Goal: Transaction & Acquisition: Obtain resource

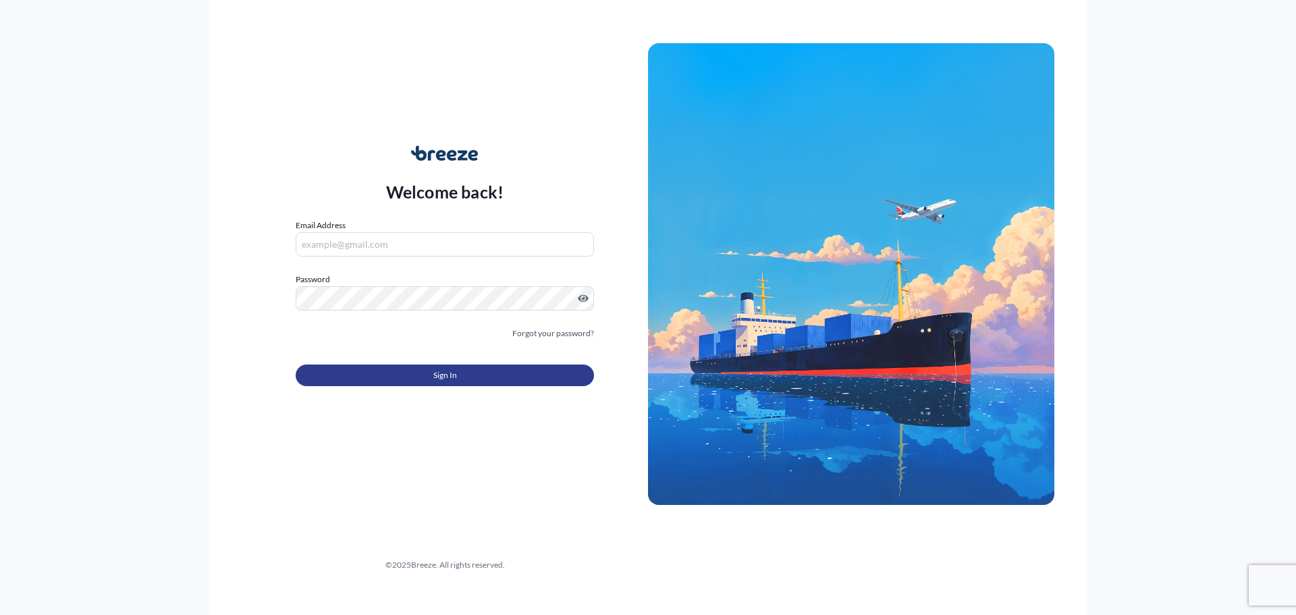
type input "[EMAIL_ADDRESS][DOMAIN_NAME]"
click at [439, 377] on span "Sign In" at bounding box center [445, 374] width 24 height 13
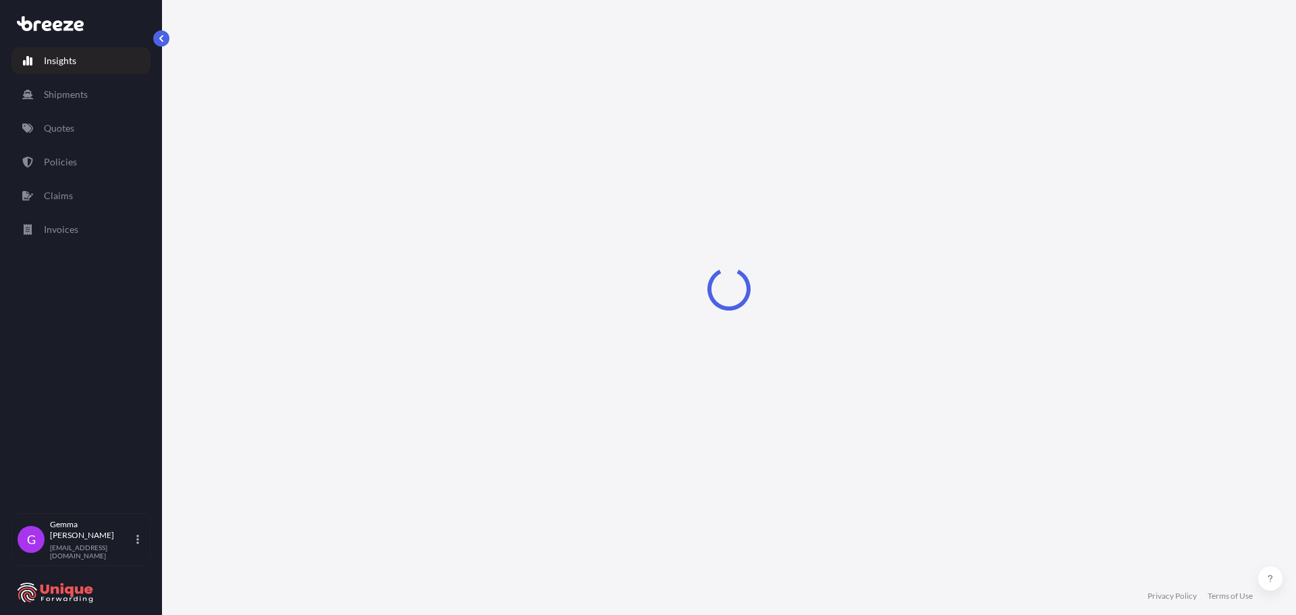
select select "2025"
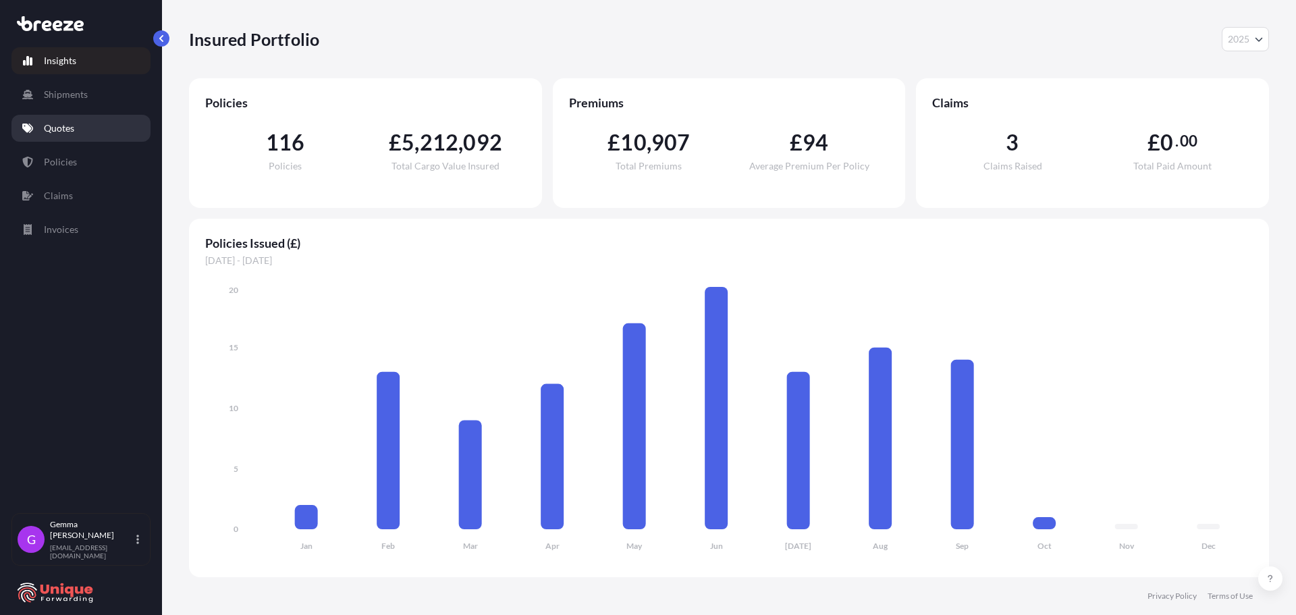
click at [99, 129] on link "Quotes" at bounding box center [80, 128] width 139 height 27
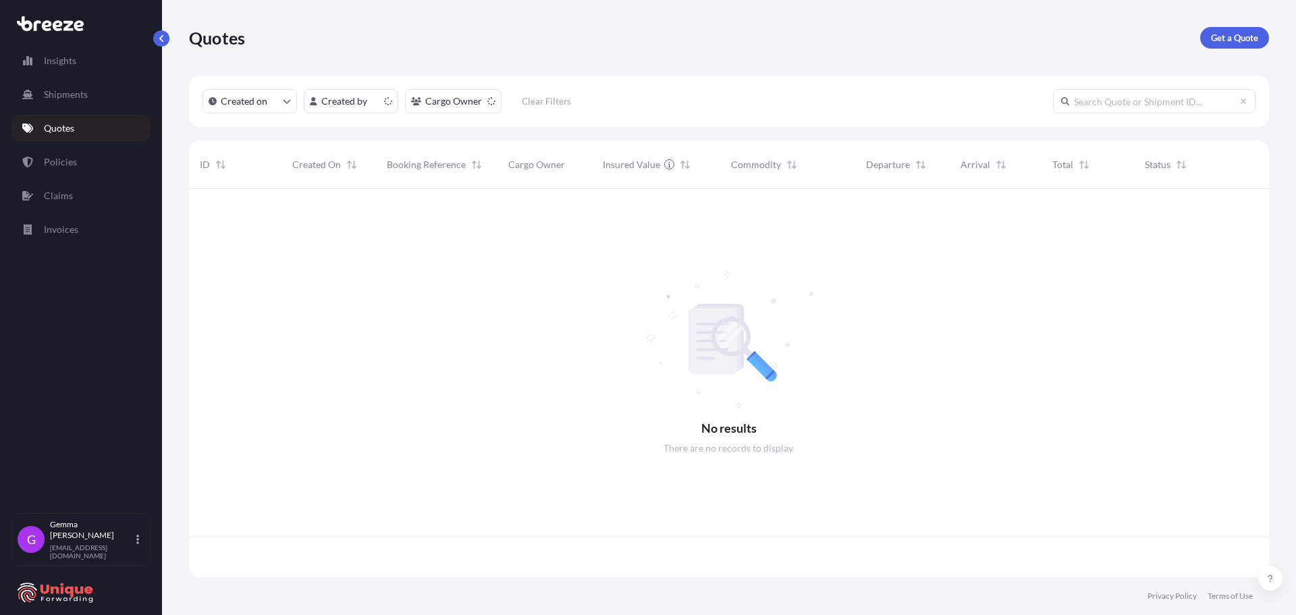
scroll to position [385, 1069]
click at [1234, 39] on p "Get a Quote" at bounding box center [1233, 37] width 47 height 13
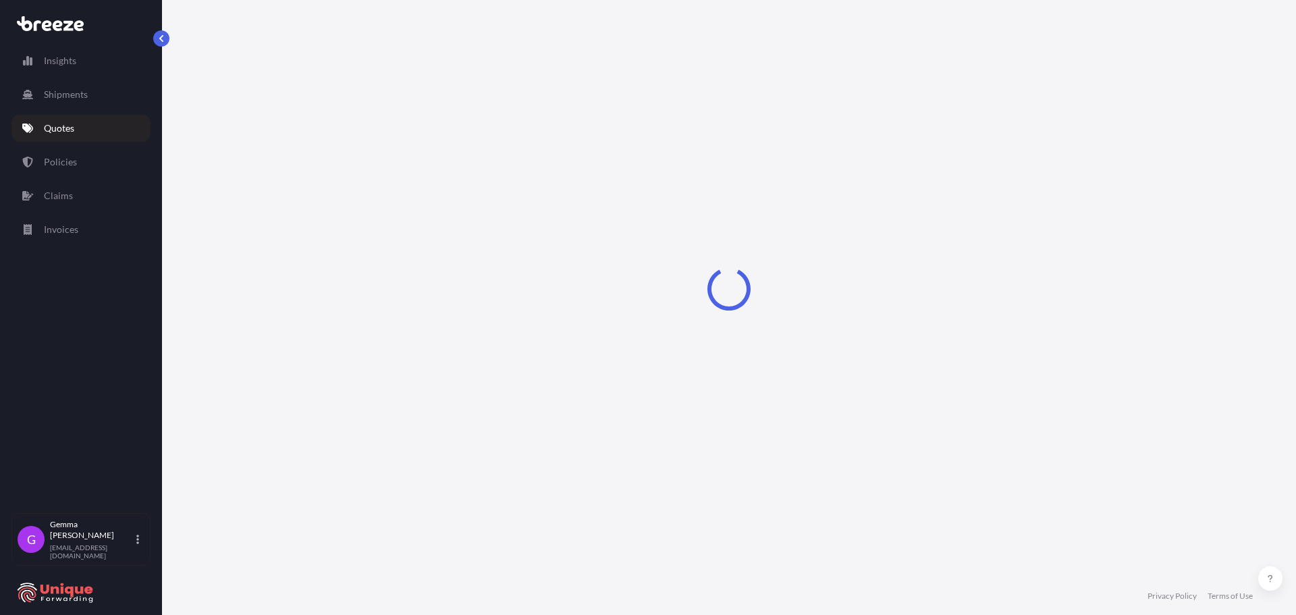
select select "Road"
select select "Sea"
select select "1"
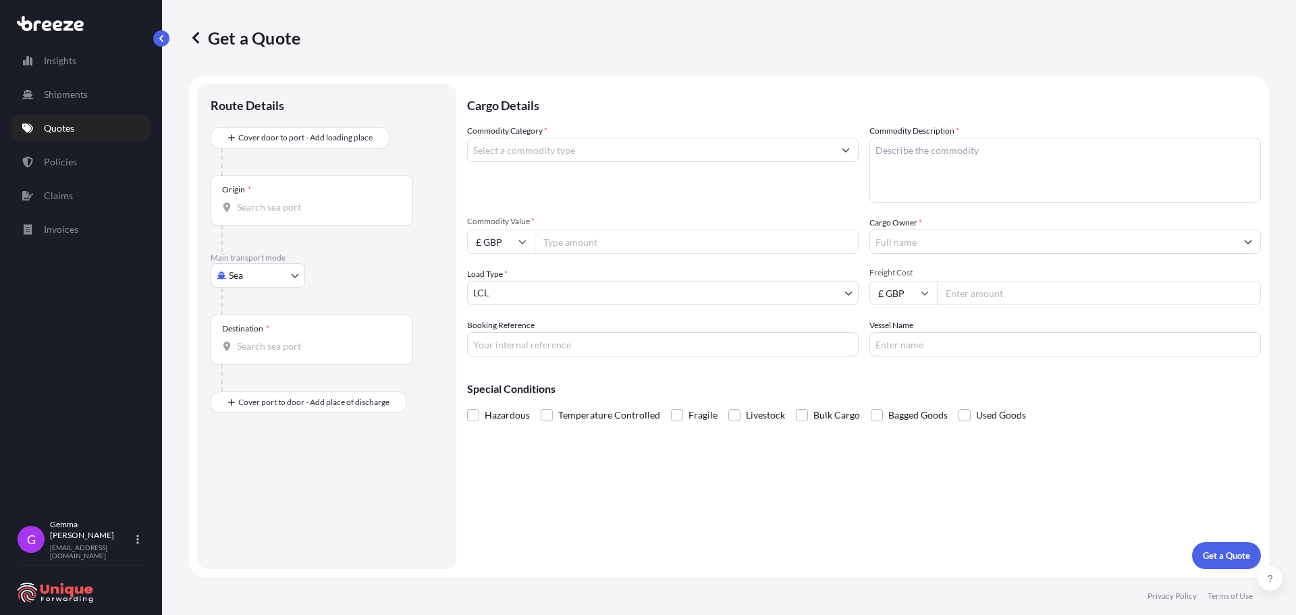
drag, startPoint x: 312, startPoint y: 211, endPoint x: 301, endPoint y: 151, distance: 60.4
click at [311, 211] on input "Origin *" at bounding box center [316, 206] width 159 height 13
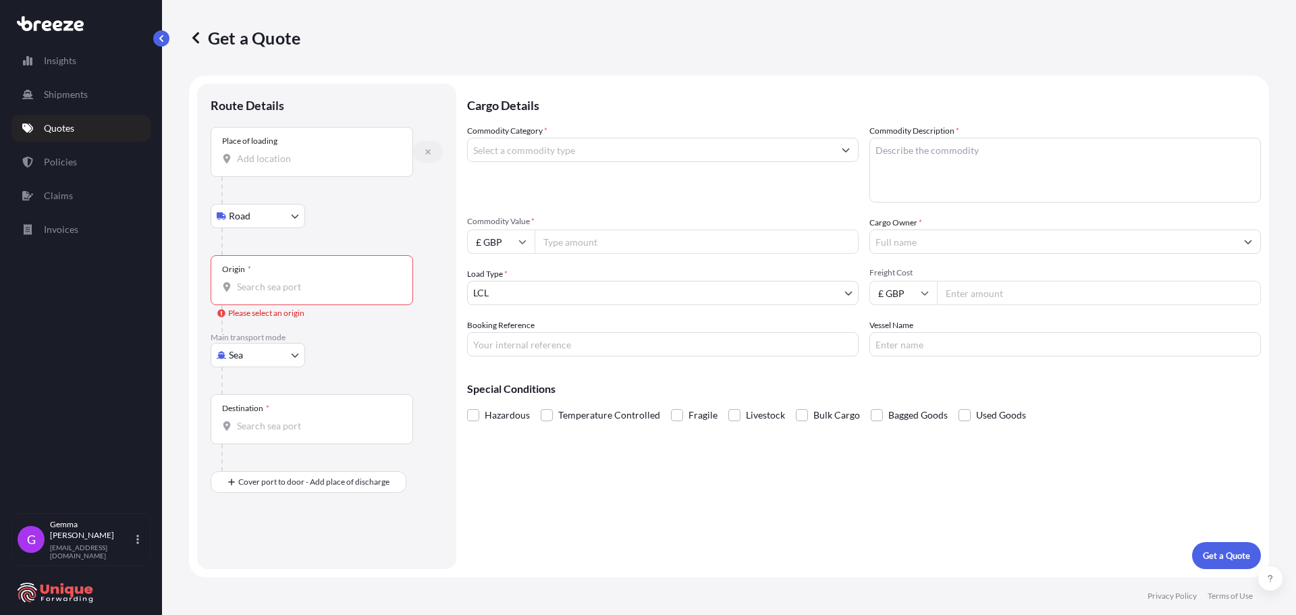
click at [432, 152] on button "button" at bounding box center [428, 152] width 30 height 22
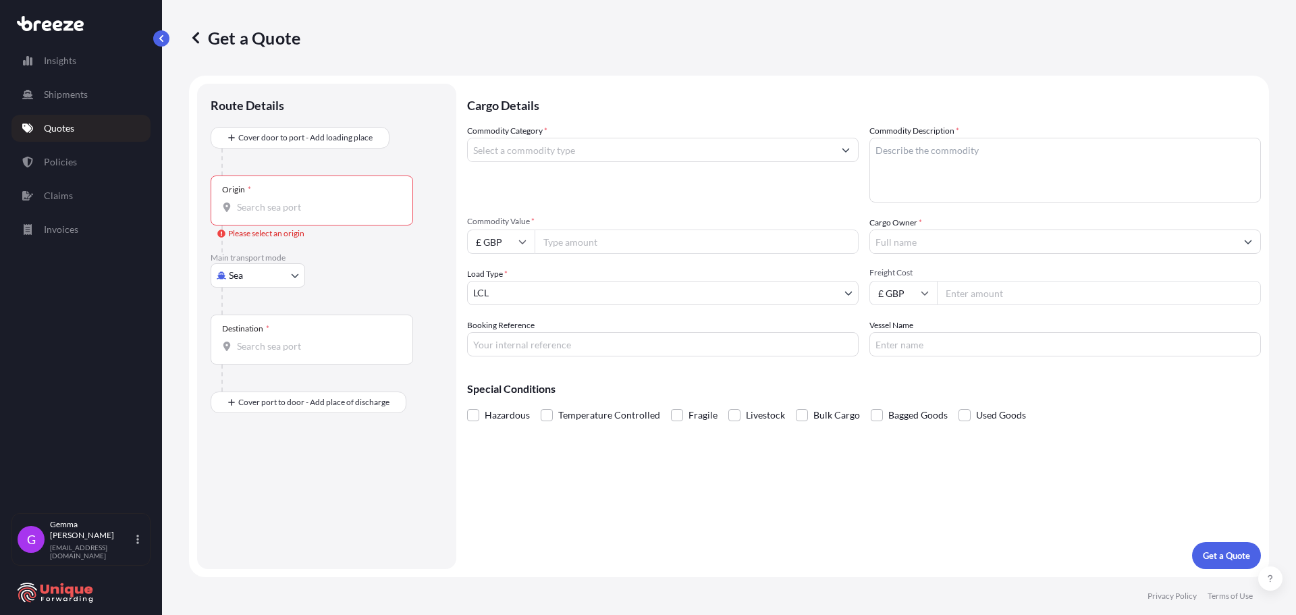
click at [468, 89] on p "Cargo Details" at bounding box center [864, 104] width 794 height 40
drag, startPoint x: 281, startPoint y: 214, endPoint x: 270, endPoint y: 180, distance: 35.6
click at [281, 213] on div "Origin *" at bounding box center [312, 200] width 202 height 50
click at [281, 213] on input "Origin * Please select an origin" at bounding box center [316, 206] width 159 height 13
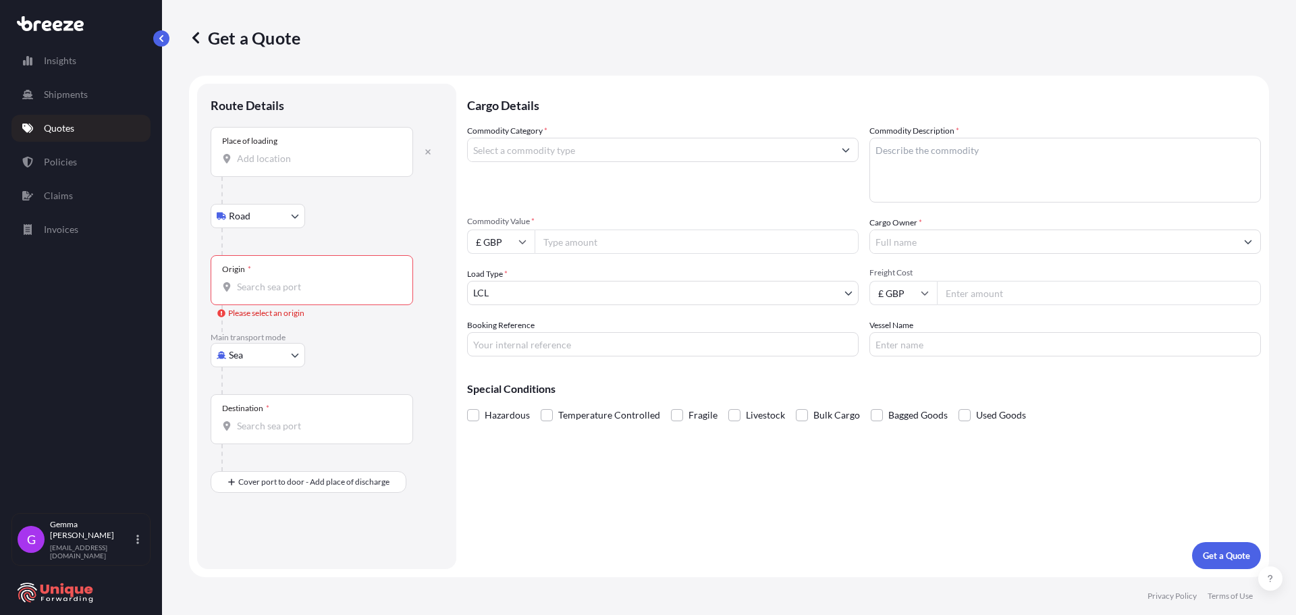
click at [319, 147] on div "Place of loading" at bounding box center [312, 152] width 202 height 50
click at [319, 152] on input "Place of loading" at bounding box center [316, 158] width 159 height 13
click at [321, 161] on input "Place of loading" at bounding box center [316, 158] width 159 height 13
paste input "44012 Bondeno – [GEOGRAPHIC_DATA]"
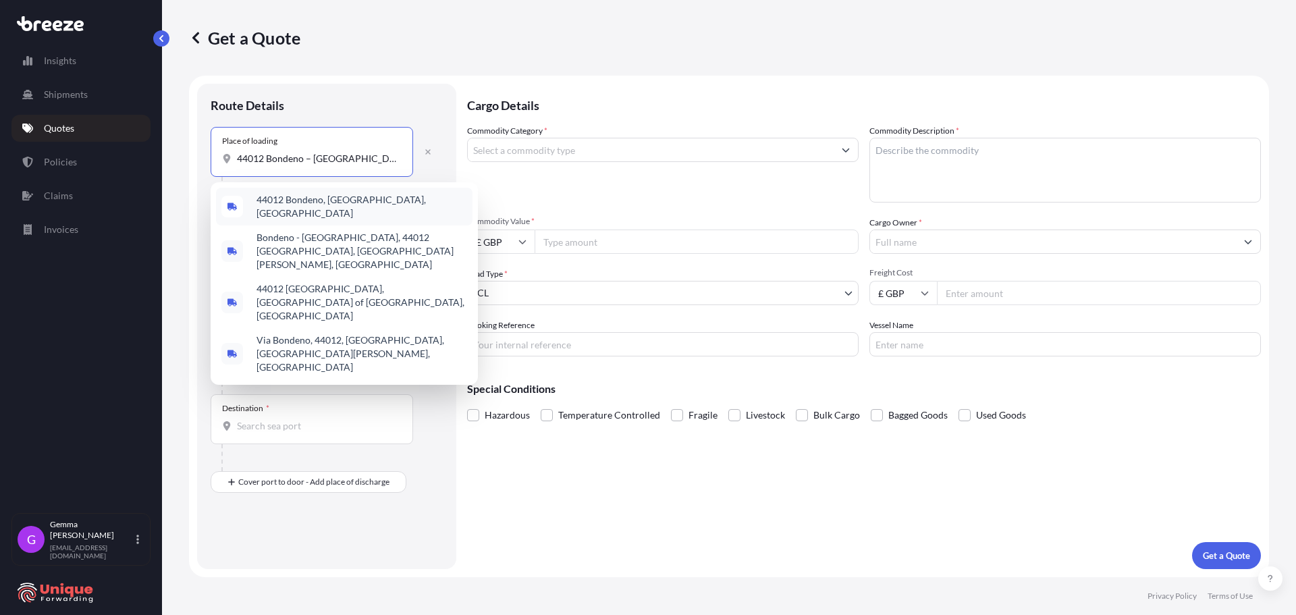
click at [404, 203] on div "44012 Bondeno, [GEOGRAPHIC_DATA], [GEOGRAPHIC_DATA]" at bounding box center [344, 207] width 256 height 38
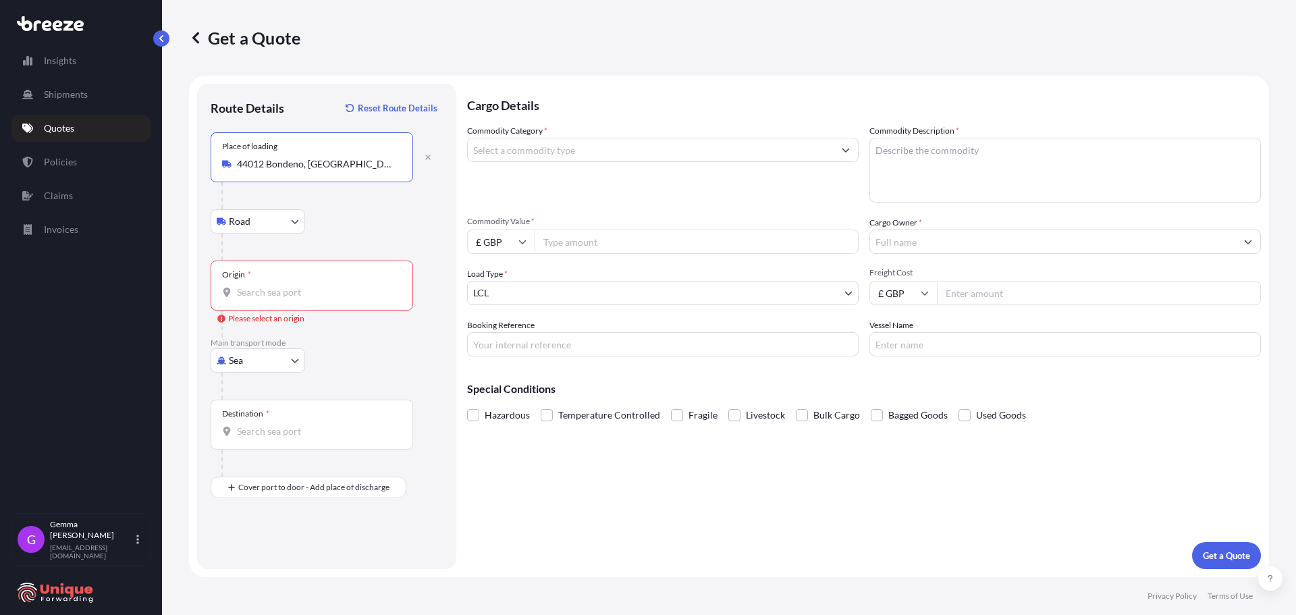
type input "44012 Bondeno, [GEOGRAPHIC_DATA], [GEOGRAPHIC_DATA]"
click at [295, 287] on input "Origin * Please select an origin" at bounding box center [316, 291] width 159 height 13
click at [289, 294] on input "Origin * Please select an origin" at bounding box center [316, 291] width 159 height 13
click at [379, 395] on div at bounding box center [331, 385] width 221 height 27
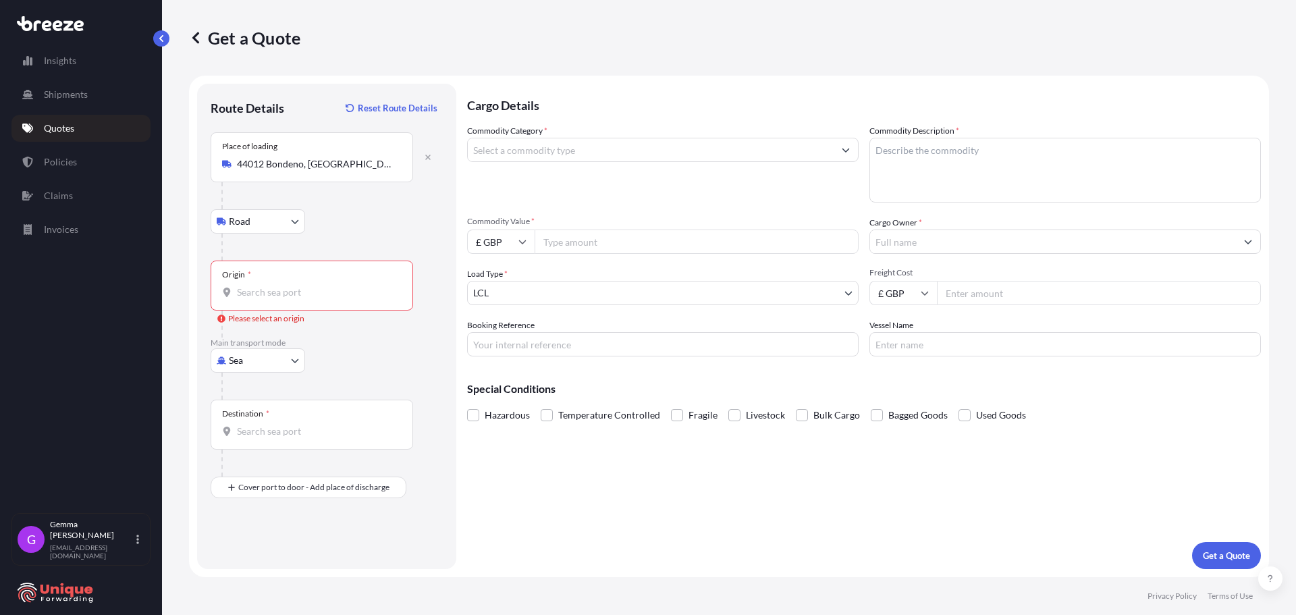
click at [389, 504] on div "Route Details Reset Route Details Place of loading [GEOGRAPHIC_DATA][PERSON_NAM…" at bounding box center [327, 326] width 232 height 458
click at [220, 516] on div "Route Details Reset Route Details Place of loading [GEOGRAPHIC_DATA][PERSON_NAM…" at bounding box center [327, 326] width 232 height 458
drag, startPoint x: 327, startPoint y: 245, endPoint x: 353, endPoint y: 206, distance: 46.6
click at [334, 231] on div "Place of loading [GEOGRAPHIC_DATA][PERSON_NAME], [GEOGRAPHIC_DATA] Rail" at bounding box center [327, 196] width 232 height 128
click at [354, 211] on div "Place of loading [GEOGRAPHIC_DATA][PERSON_NAME], [GEOGRAPHIC_DATA] Rail" at bounding box center [327, 196] width 232 height 128
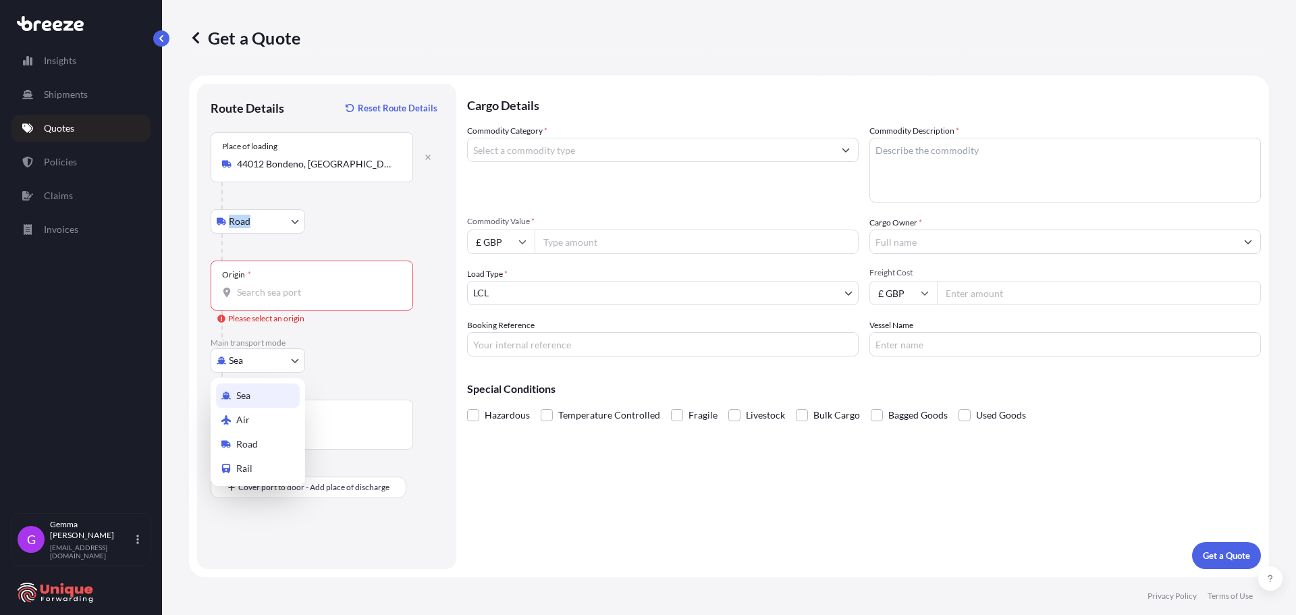
click at [292, 362] on body "Insights Shipments Quotes Policies Claims Invoices G [PERSON_NAME] [EMAIL_ADDRE…" at bounding box center [648, 307] width 1296 height 615
click at [424, 159] on icon "button" at bounding box center [428, 157] width 8 height 8
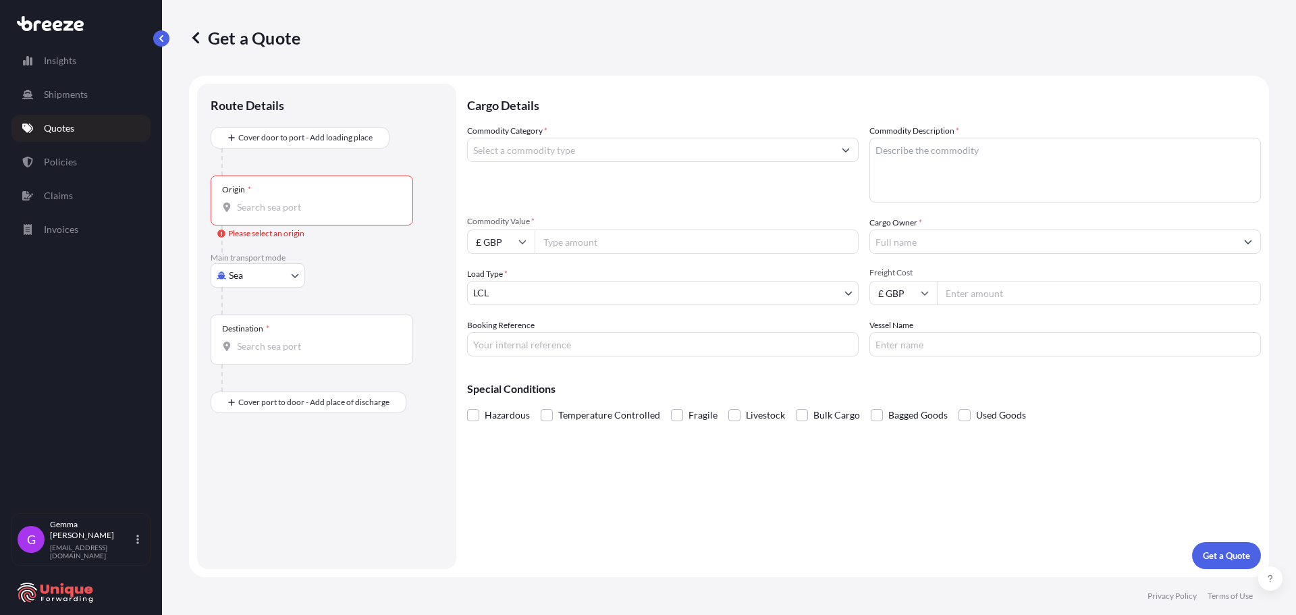
click at [291, 273] on body "Insights Shipments Quotes Policies Claims Invoices G [PERSON_NAME] [EMAIL_ADDRE…" at bounding box center [648, 307] width 1296 height 615
click at [256, 355] on span "Road" at bounding box center [247, 358] width 22 height 13
select select "Road"
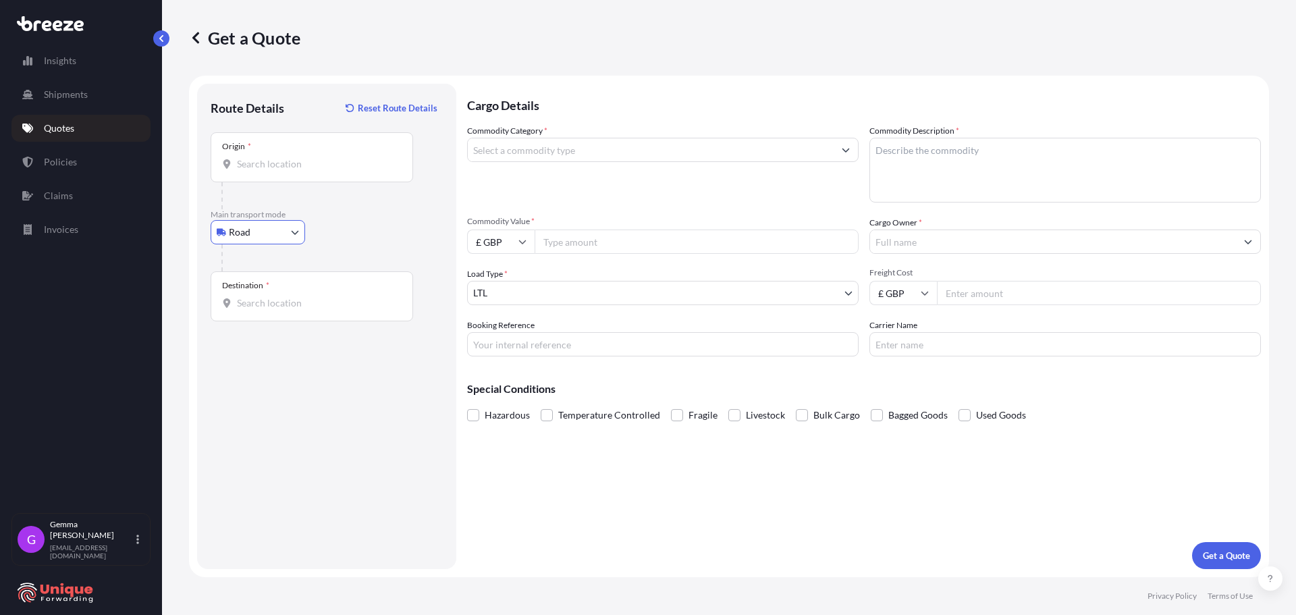
click at [310, 175] on div "Origin *" at bounding box center [312, 157] width 202 height 50
click at [310, 171] on input "Origin *" at bounding box center [316, 163] width 159 height 13
paste input "44012 Bondeno – [GEOGRAPHIC_DATA]"
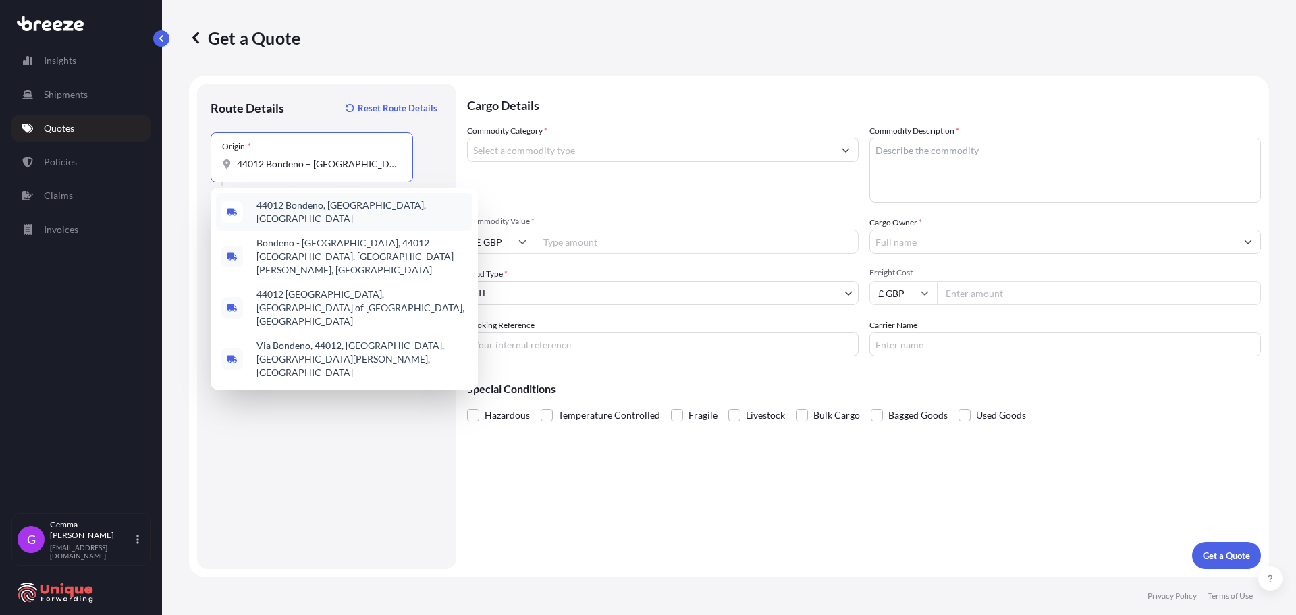
click at [287, 208] on span "44012 Bondeno, [GEOGRAPHIC_DATA], [GEOGRAPHIC_DATA]" at bounding box center [361, 211] width 211 height 27
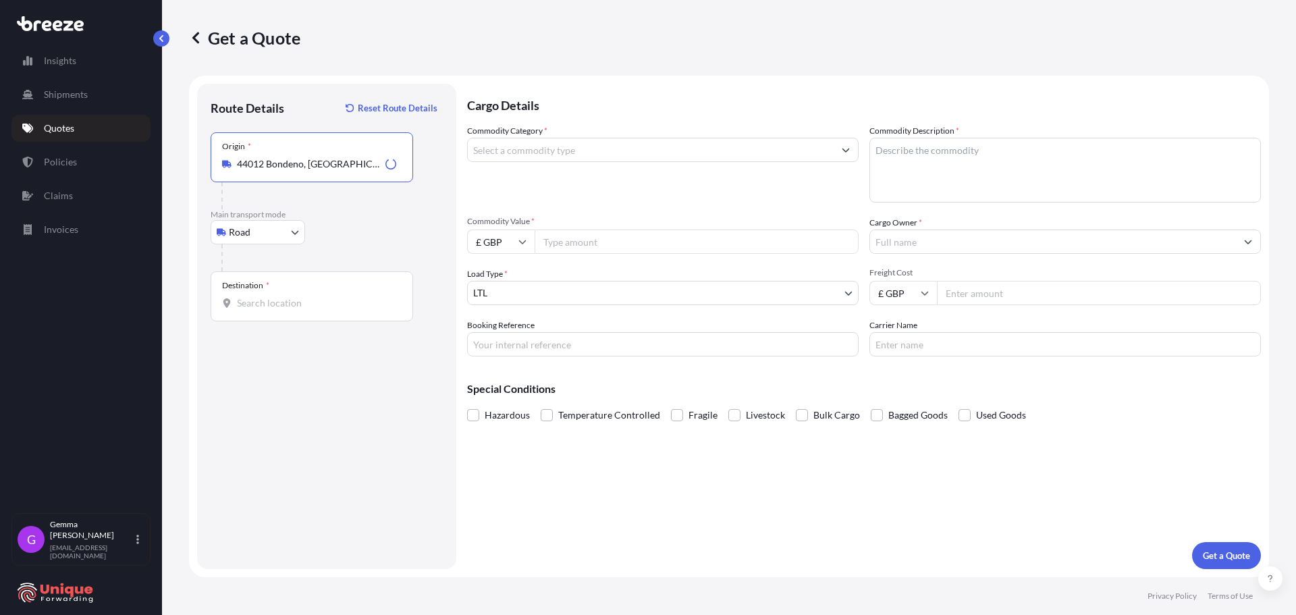
type input "44012 Bondeno, [GEOGRAPHIC_DATA], [GEOGRAPHIC_DATA]"
click at [323, 309] on input "Destination *" at bounding box center [316, 302] width 159 height 13
click at [269, 305] on input "Destination * Please select a destination" at bounding box center [316, 302] width 159 height 13
paste input "NG7 2SD"
click at [267, 350] on span "Nottingham NG7 2SD , [GEOGRAPHIC_DATA]" at bounding box center [361, 350] width 211 height 27
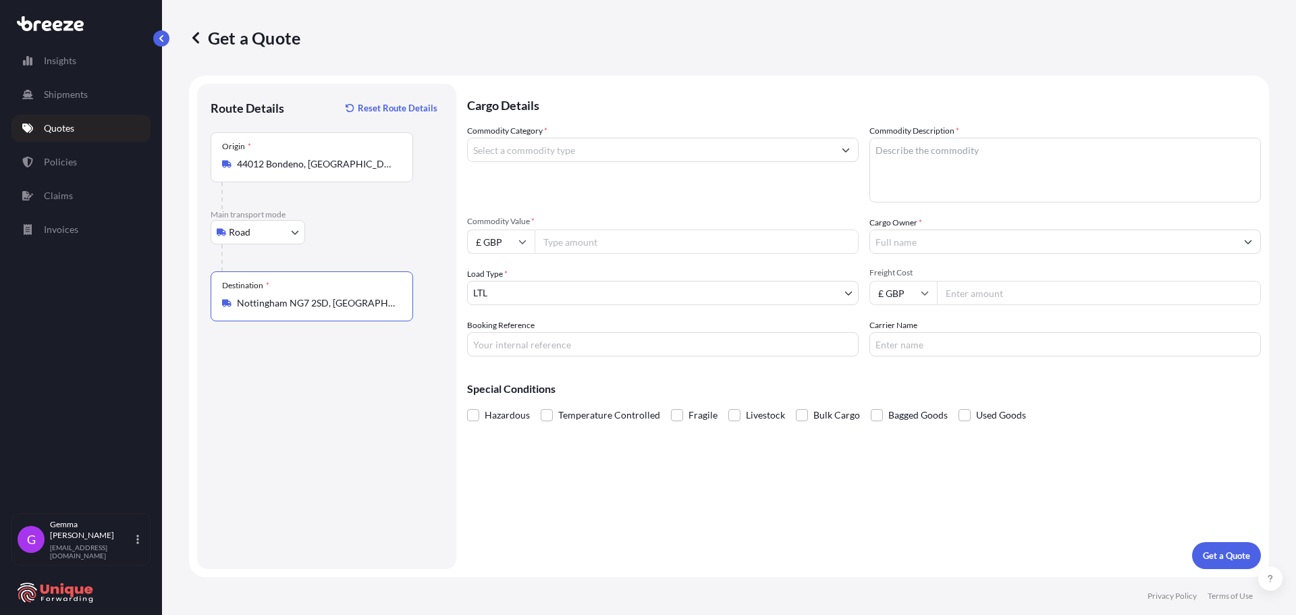
type input "Nottingham NG7 2SD, [GEOGRAPHIC_DATA]"
click at [654, 149] on input "Commodity Category *" at bounding box center [651, 150] width 366 height 24
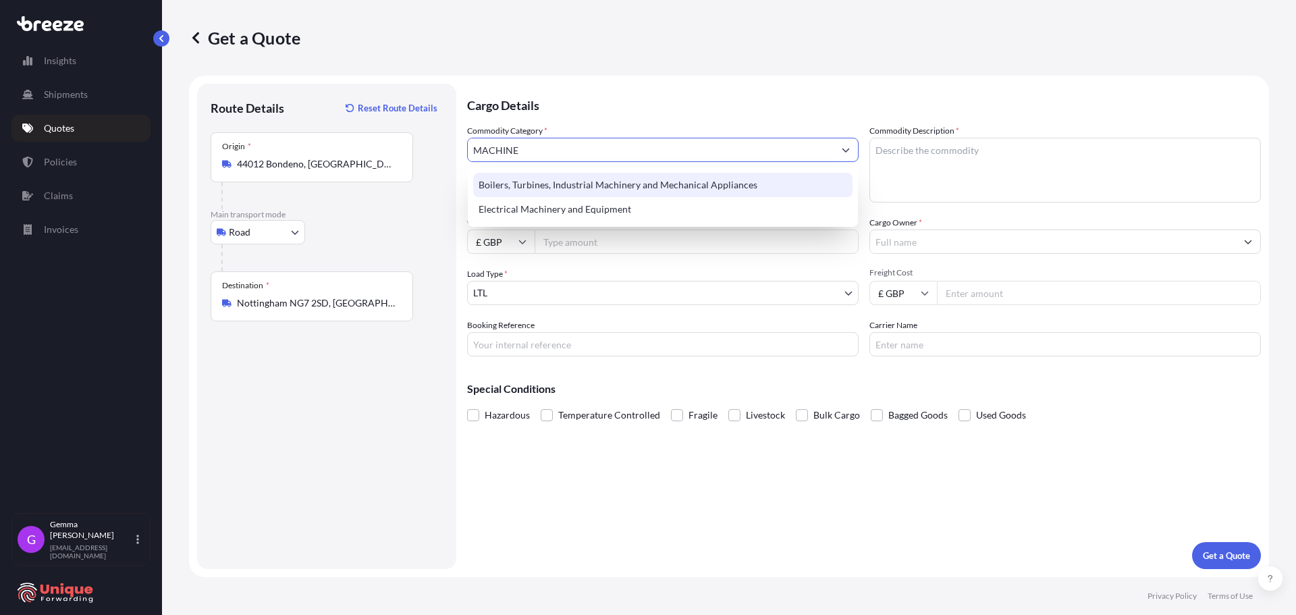
click at [602, 194] on div "Boilers, Turbines, Industrial Machinery and Mechanical Appliances" at bounding box center [662, 185] width 379 height 24
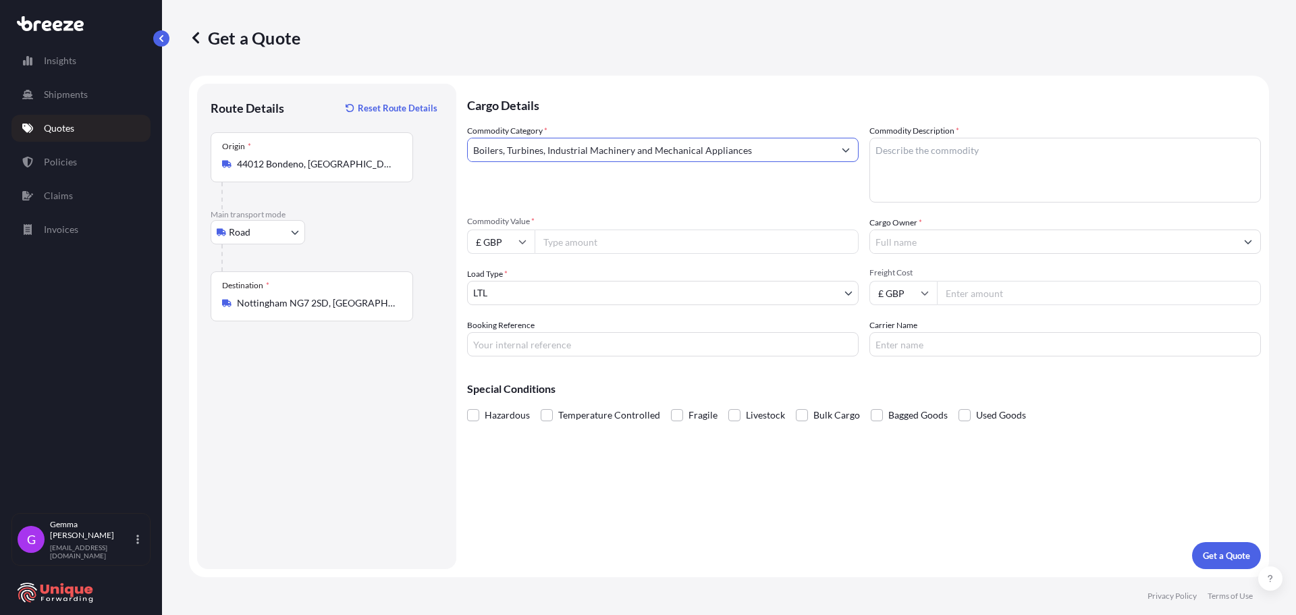
type input "Boilers, Turbines, Industrial Machinery and Mechanical Appliances"
click at [1040, 159] on textarea "Commodity Description *" at bounding box center [1064, 170] width 391 height 65
click at [1115, 135] on div "Commodity Description *" at bounding box center [1064, 163] width 391 height 78
click at [1087, 158] on textarea "Commodity Description *" at bounding box center [1064, 170] width 391 height 65
paste textarea "SPi380VPi"
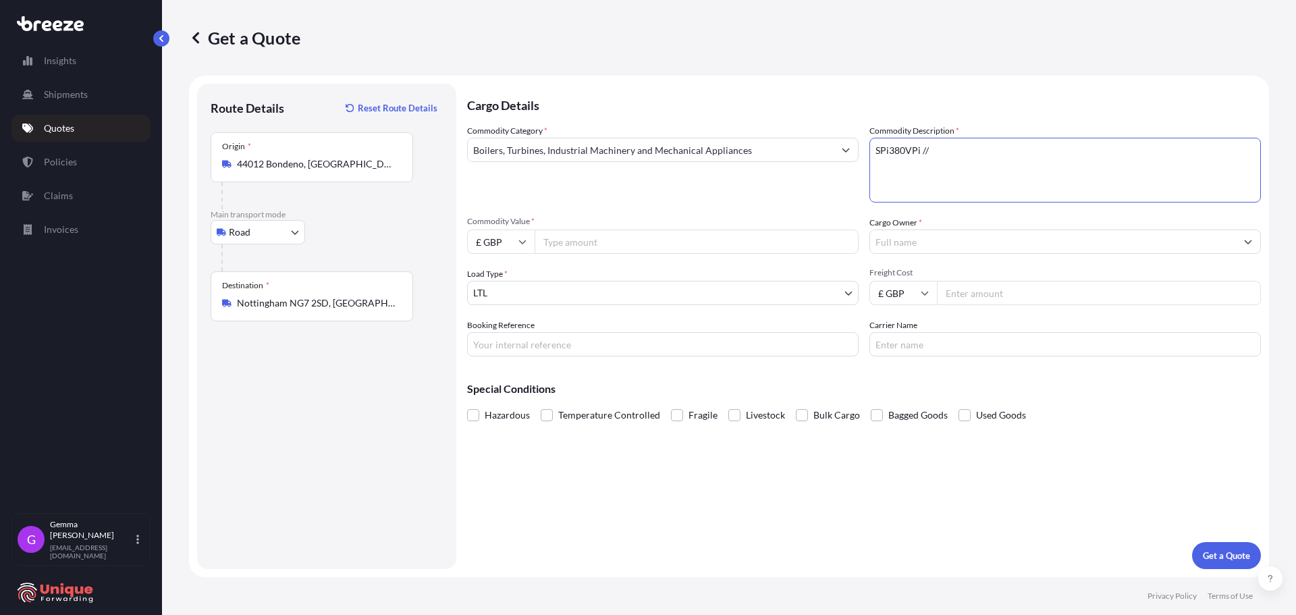
click at [995, 150] on textarea "SPi380VPi //" at bounding box center [1064, 170] width 391 height 65
paste textarea "Pallet of Spares"
type textarea "SPi380VPi // Pallet of Spares"
click at [638, 246] on input "Commodity Value *" at bounding box center [696, 241] width 324 height 24
click at [520, 247] on input "£ GBP" at bounding box center [500, 241] width 67 height 24
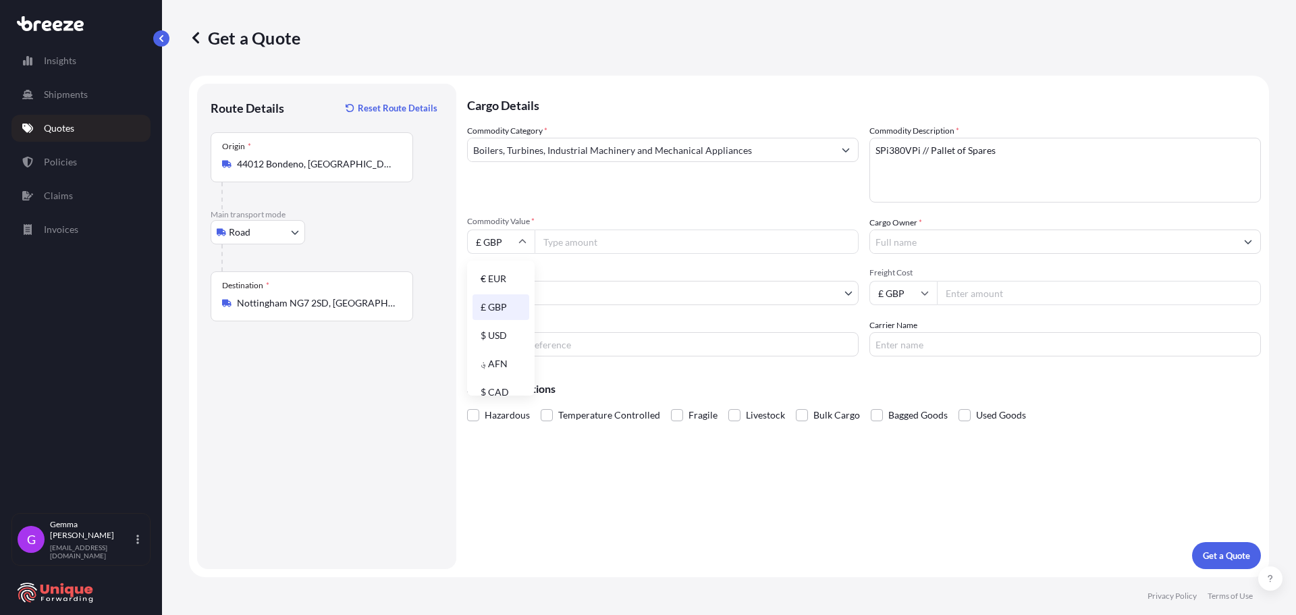
drag, startPoint x: 486, startPoint y: 277, endPoint x: 617, endPoint y: 254, distance: 133.0
click at [497, 279] on div "€ EUR" at bounding box center [500, 279] width 57 height 26
type input "€ EUR"
click at [623, 239] on input "Commodity Value *" at bounding box center [696, 241] width 324 height 24
type input "22760"
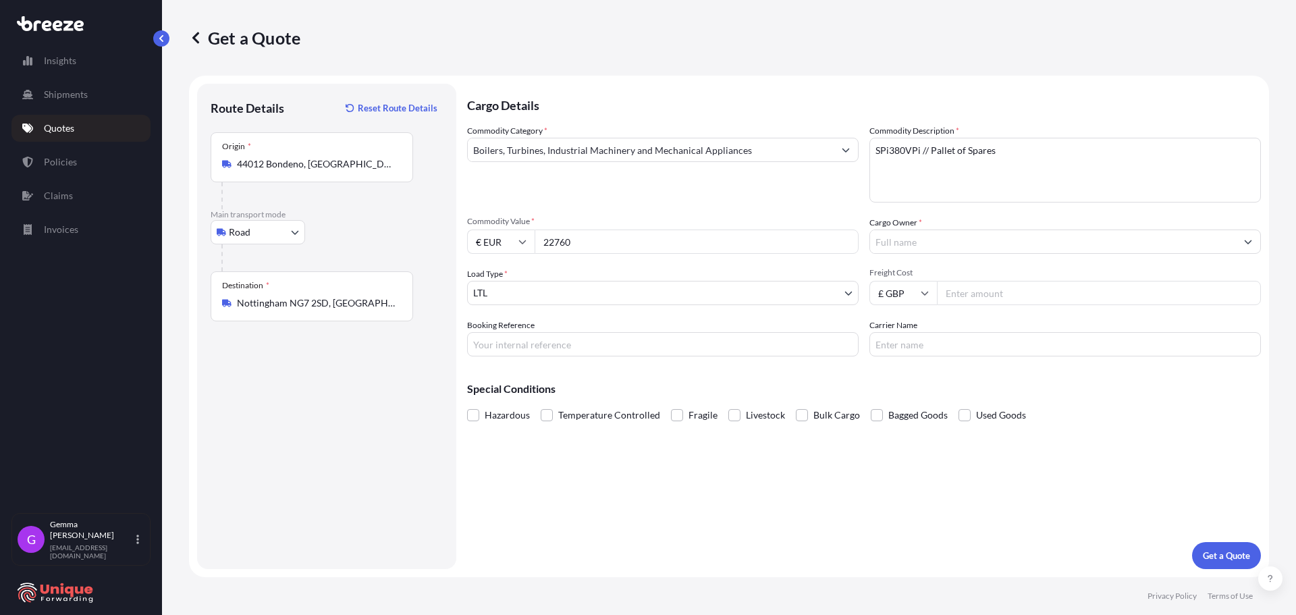
click at [1015, 246] on input "Cargo Owner *" at bounding box center [1053, 241] width 366 height 24
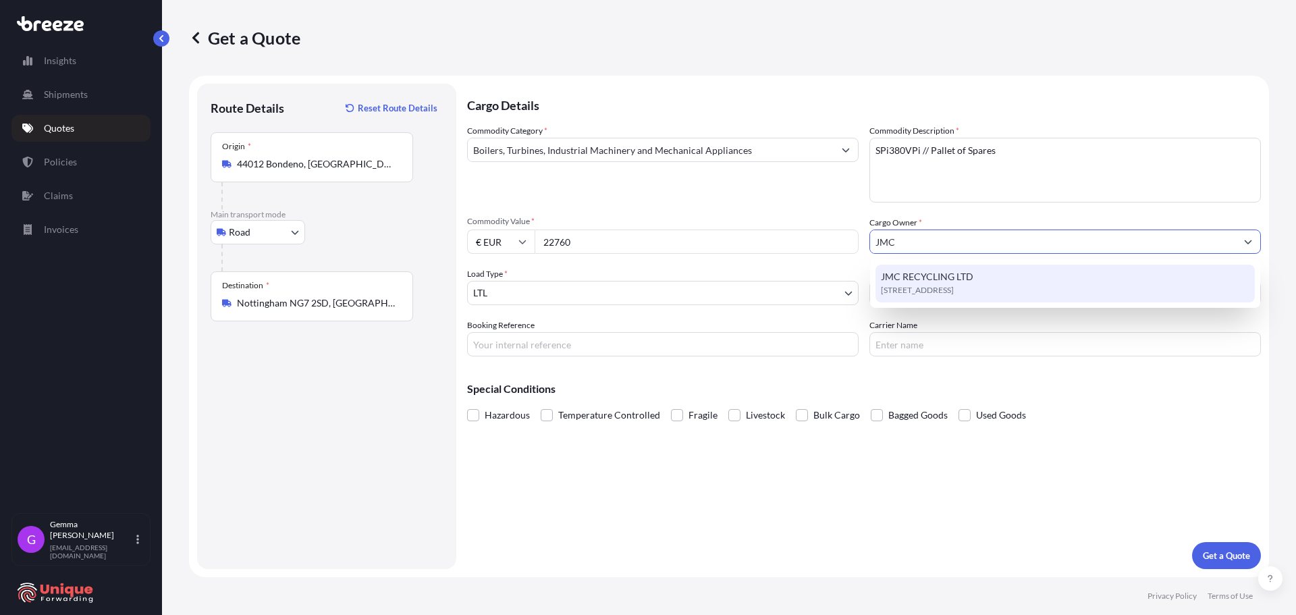
click at [937, 268] on div "JMC RECYCLING LTD [STREET_ADDRESS]" at bounding box center [1064, 284] width 379 height 38
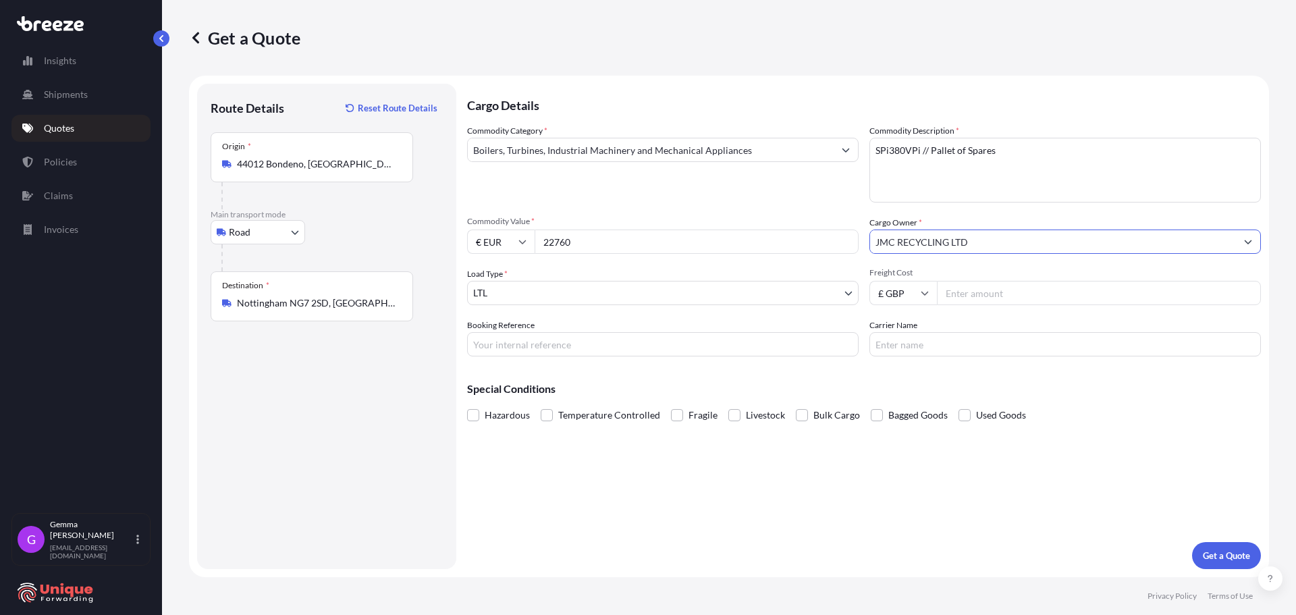
type input "JMC RECYCLING LTD"
click at [520, 345] on input "Booking Reference" at bounding box center [662, 344] width 391 height 24
click at [598, 339] on input "Booking Reference" at bounding box center [662, 344] width 391 height 24
click at [583, 341] on input "Booking Reference" at bounding box center [662, 344] width 391 height 24
paste input "#41147"
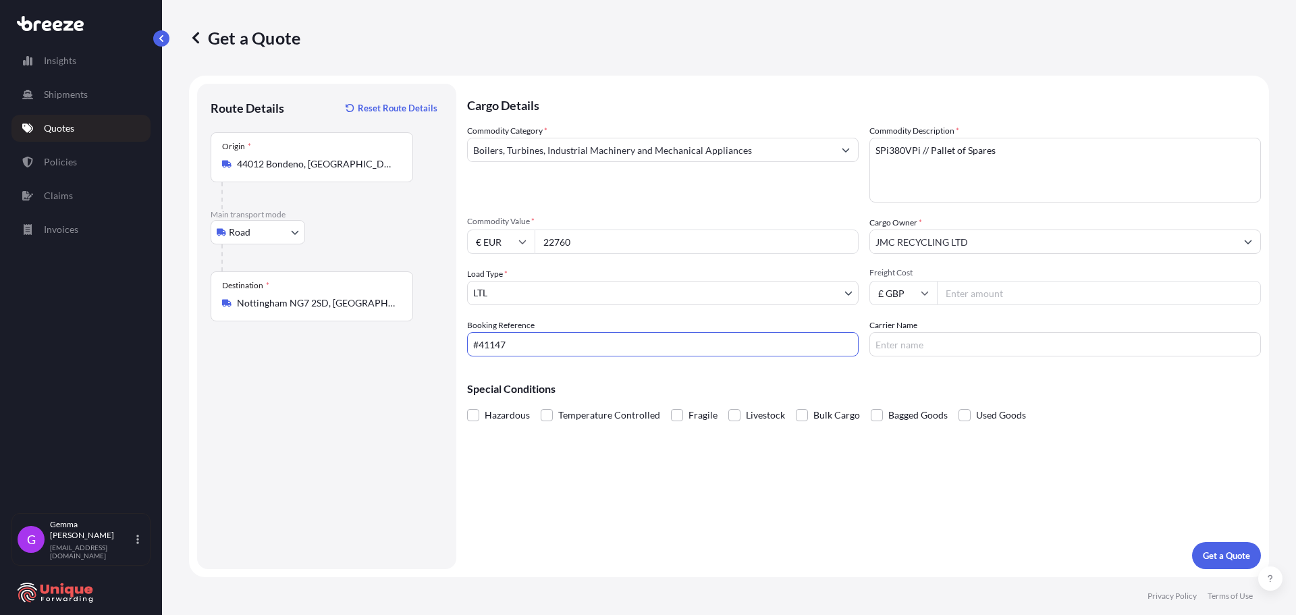
type input "#41147"
click at [984, 350] on input "Carrier Name" at bounding box center [1064, 344] width 391 height 24
click at [992, 300] on input "Freight Cost" at bounding box center [1099, 293] width 324 height 24
drag, startPoint x: 998, startPoint y: 293, endPoint x: 1005, endPoint y: 284, distance: 11.5
click at [998, 293] on input "Freight Cost" at bounding box center [1099, 293] width 324 height 24
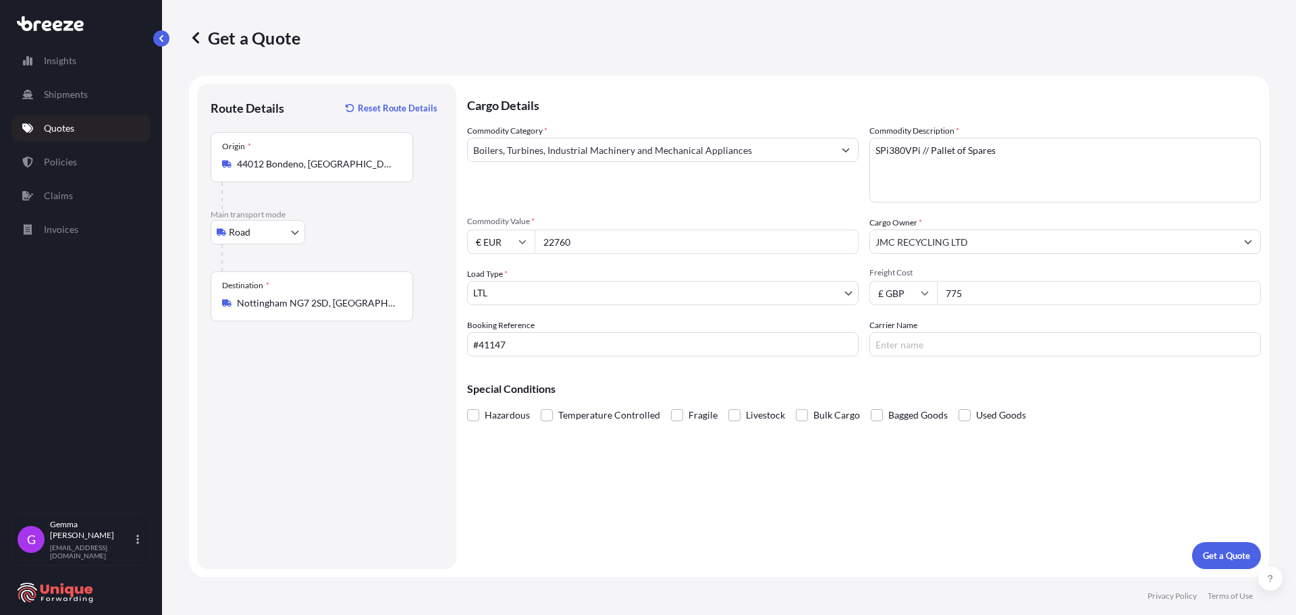
type input "775"
click at [1136, 439] on div "Cargo Details Commodity Category * Boilers, Turbines, Industrial Machinery and …" at bounding box center [864, 326] width 794 height 485
click at [1225, 559] on p "Get a Quote" at bounding box center [1225, 555] width 47 height 13
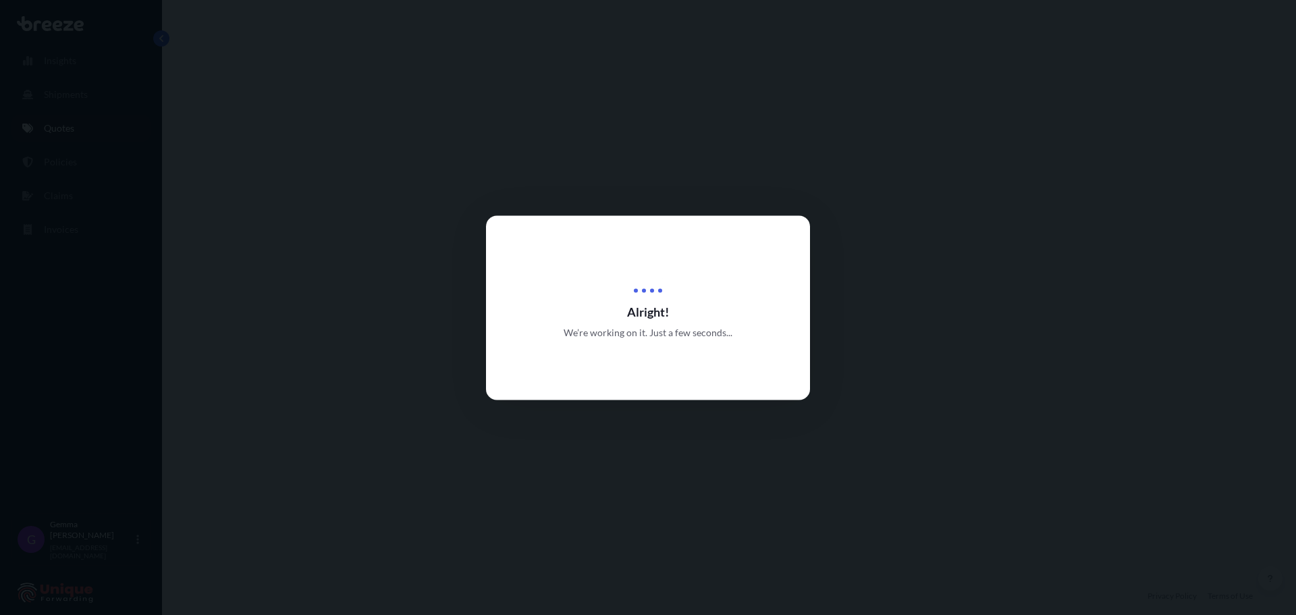
select select "Road"
select select "1"
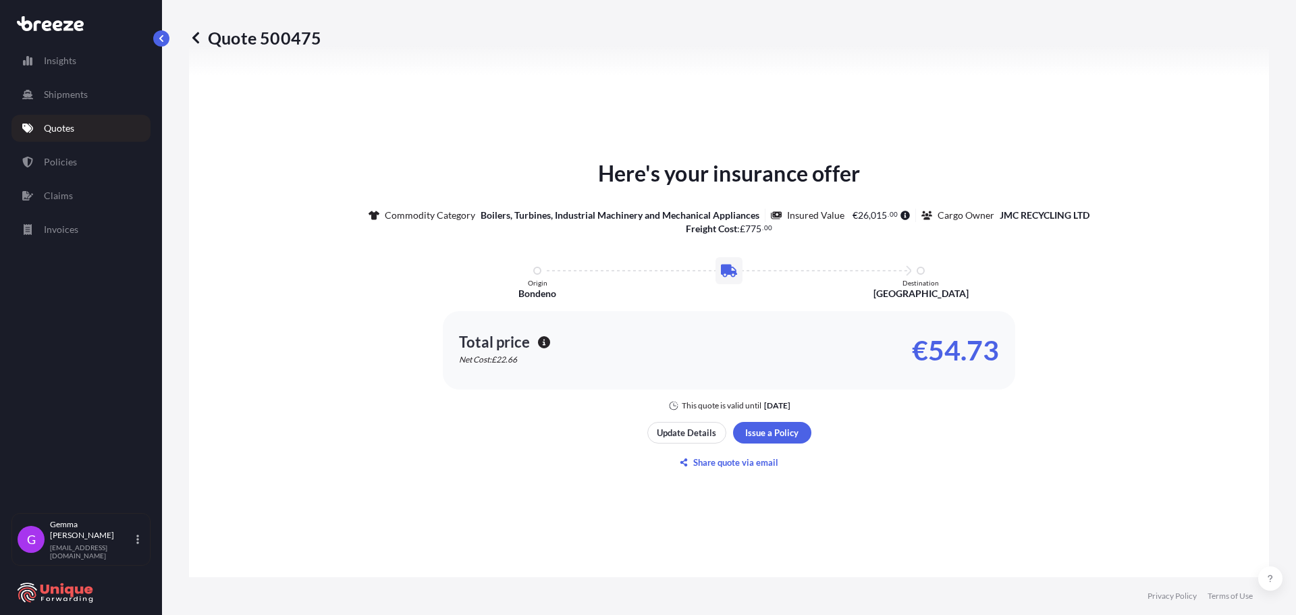
scroll to position [676, 0]
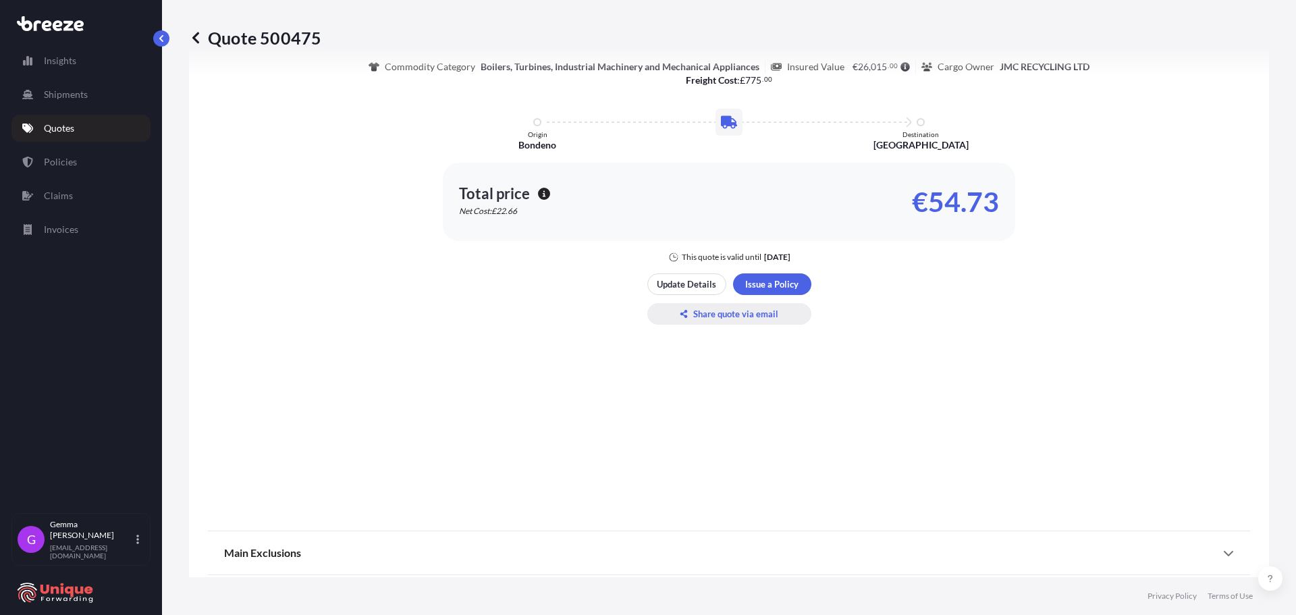
click at [720, 314] on p "Share quote via email" at bounding box center [735, 313] width 85 height 13
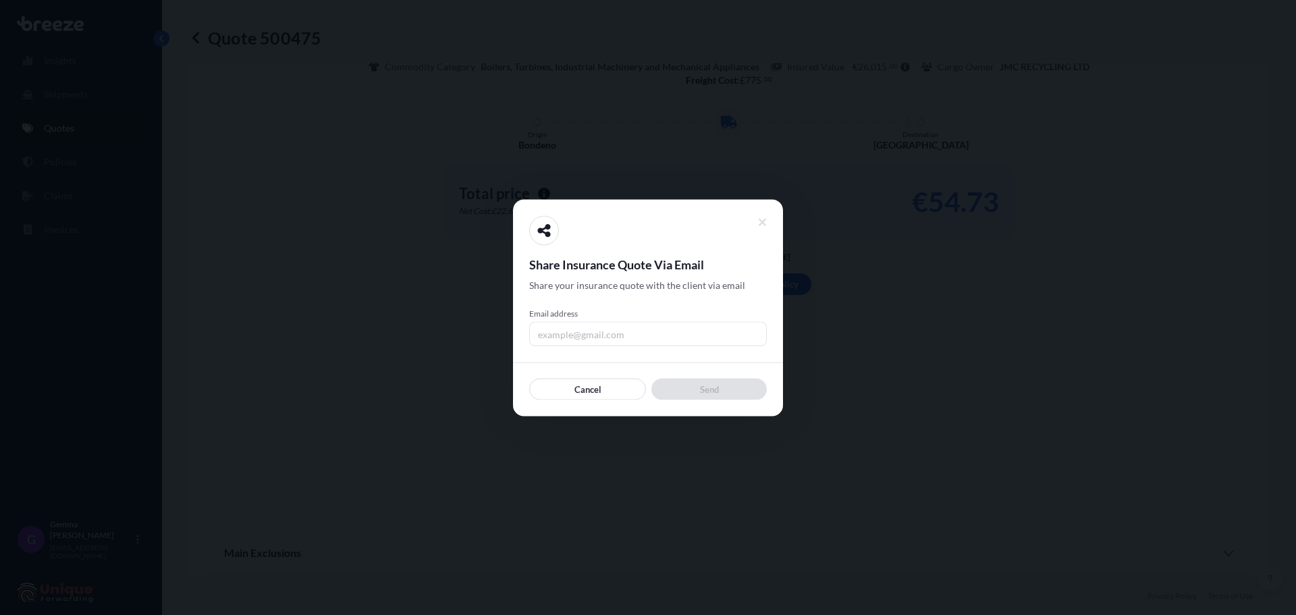
click at [623, 336] on input "Email address" at bounding box center [648, 333] width 238 height 24
type input "[EMAIL_ADDRESS][DOMAIN_NAME]"
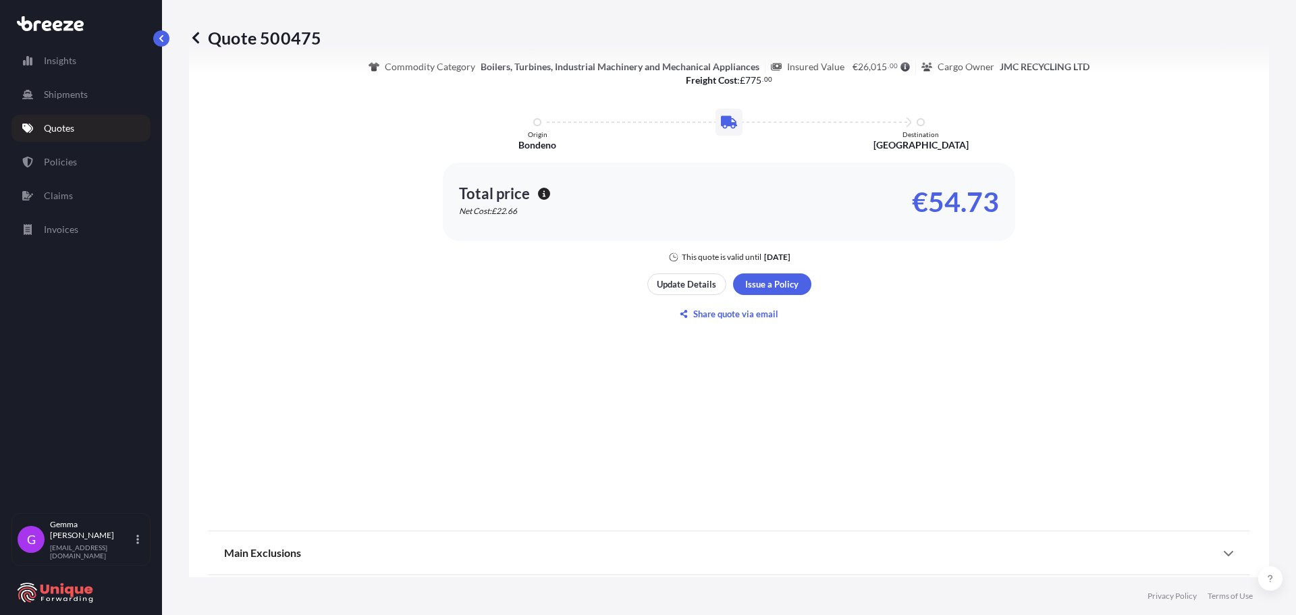
click at [741, 387] on div "Here's your insurance offer Commodity Category Boilers, Turbines, Industrial Ma…" at bounding box center [729, 166] width 1042 height 700
click at [804, 432] on div "Here's your insurance offer Commodity Category Boilers, Turbines, Industrial Ma…" at bounding box center [729, 166] width 1042 height 700
